Goal: Task Accomplishment & Management: Manage account settings

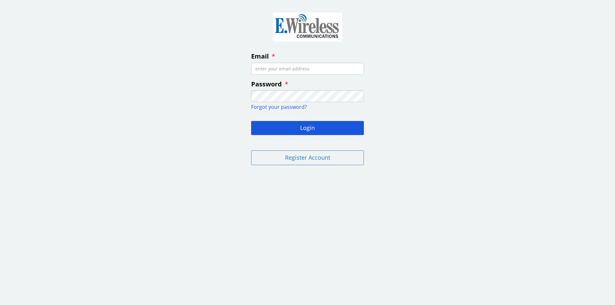
drag, startPoint x: 293, startPoint y: 71, endPoint x: 289, endPoint y: 72, distance: 4.4
click at [293, 71] on input "Email" at bounding box center [307, 69] width 113 height 12
type input "[EMAIL_ADDRESS][DOMAIN_NAME]"
drag, startPoint x: 296, startPoint y: 130, endPoint x: 294, endPoint y: 127, distance: 3.7
click at [296, 130] on button "Login" at bounding box center [307, 128] width 113 height 14
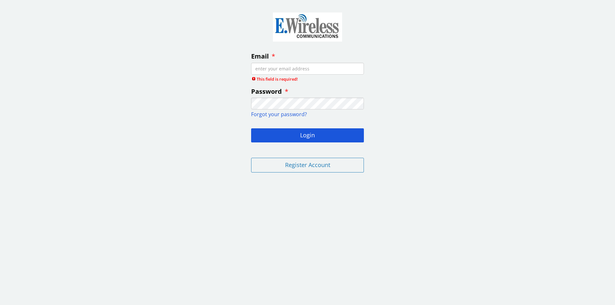
click at [343, 70] on input "Email" at bounding box center [307, 69] width 113 height 12
paste input "[EMAIL_ADDRESS][DOMAIN_NAME]"
type input "[EMAIL_ADDRESS][DOMAIN_NAME]"
click at [294, 135] on button "Login" at bounding box center [307, 135] width 113 height 14
click at [255, 67] on input "[EMAIL_ADDRESS][DOMAIN_NAME]" at bounding box center [307, 69] width 113 height 12
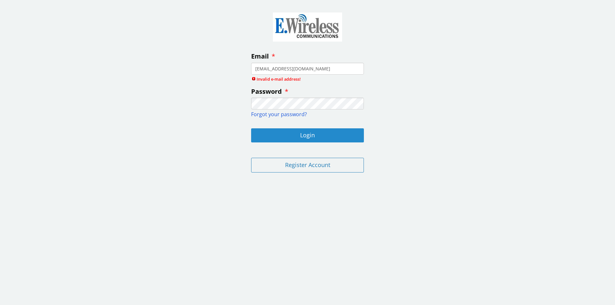
click at [306, 132] on button "Login" at bounding box center [307, 135] width 113 height 14
click at [315, 131] on button "Login" at bounding box center [307, 135] width 113 height 14
click at [315, 137] on button "Login" at bounding box center [307, 135] width 113 height 14
click at [256, 69] on input "[EMAIL_ADDRESS][DOMAIN_NAME]" at bounding box center [307, 69] width 113 height 12
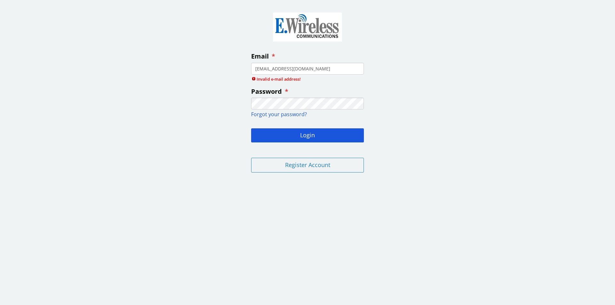
click at [319, 71] on input "[EMAIL_ADDRESS][DOMAIN_NAME]" at bounding box center [307, 69] width 113 height 12
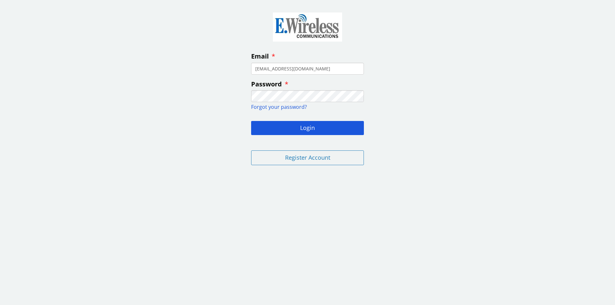
type input "[EMAIL_ADDRESS][DOMAIN_NAME]"
click at [316, 131] on button "Login" at bounding box center [307, 128] width 113 height 14
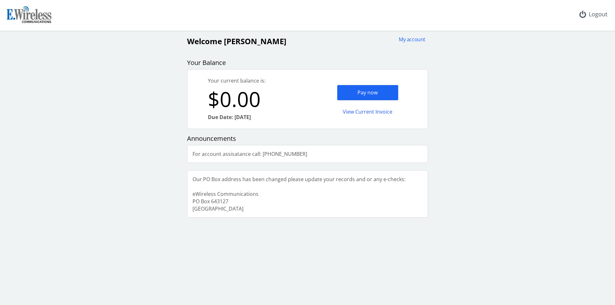
click at [365, 111] on div "View Current Invoice" at bounding box center [368, 111] width 62 height 15
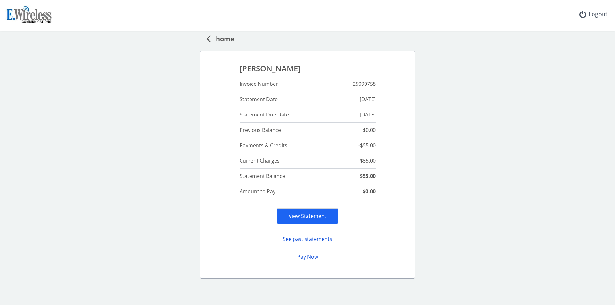
click at [308, 220] on div "View Statement" at bounding box center [308, 217] width 62 height 16
click at [312, 214] on link "View Statement" at bounding box center [308, 216] width 38 height 7
